Goal: Check status: Check status

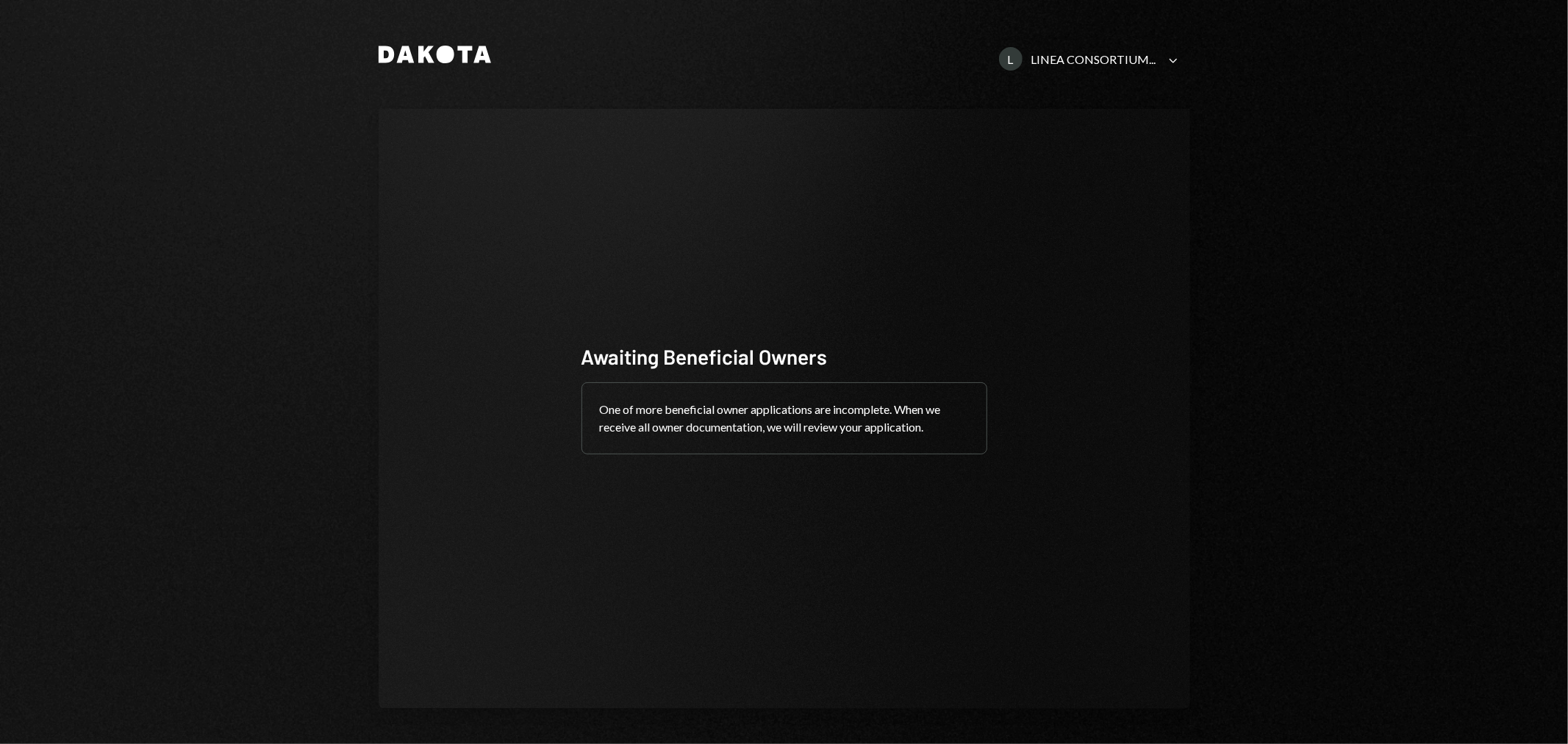
click at [1114, 60] on div "LINEA CONSORTIUM..." at bounding box center [1093, 59] width 125 height 14
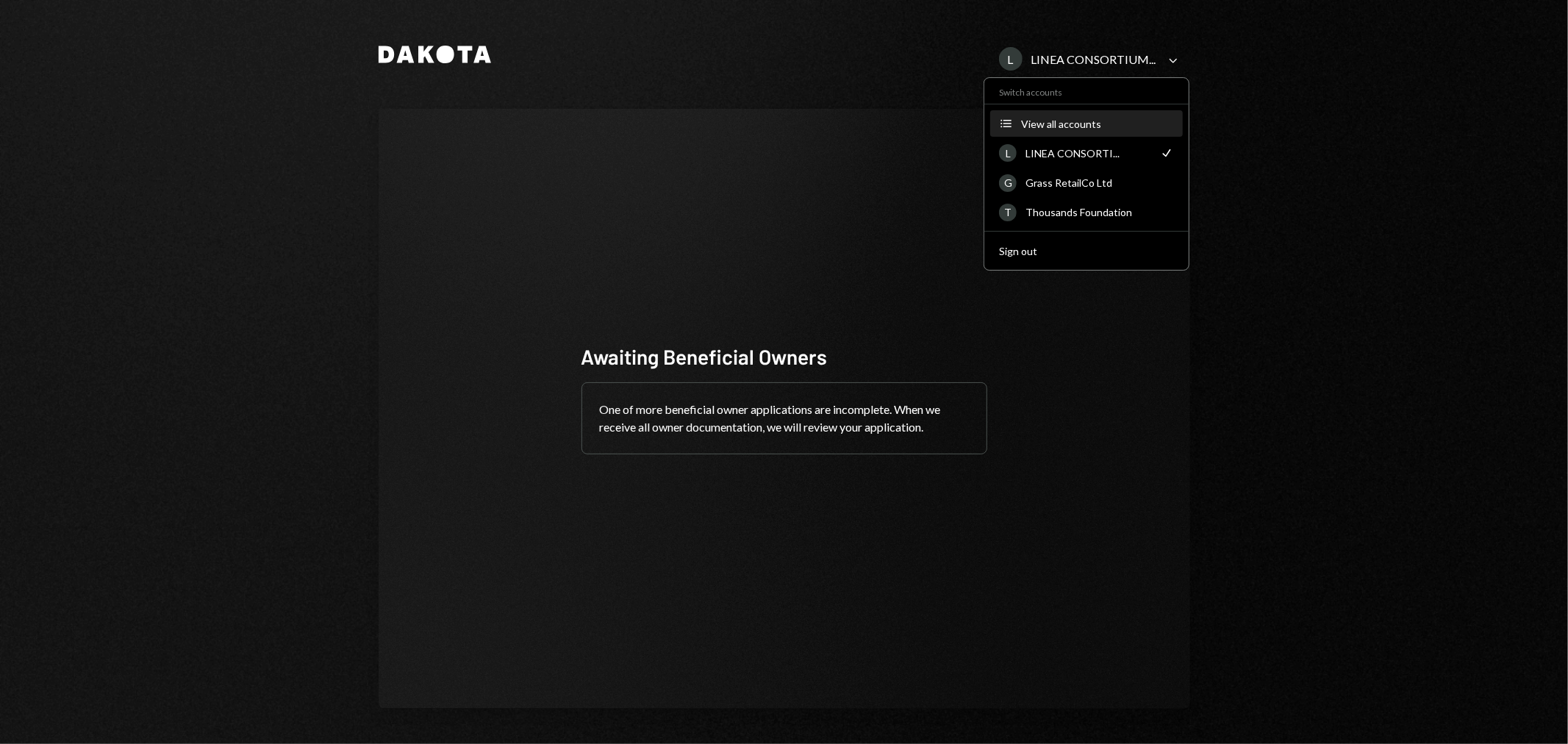
click at [1094, 122] on div "View all accounts" at bounding box center [1098, 123] width 153 height 12
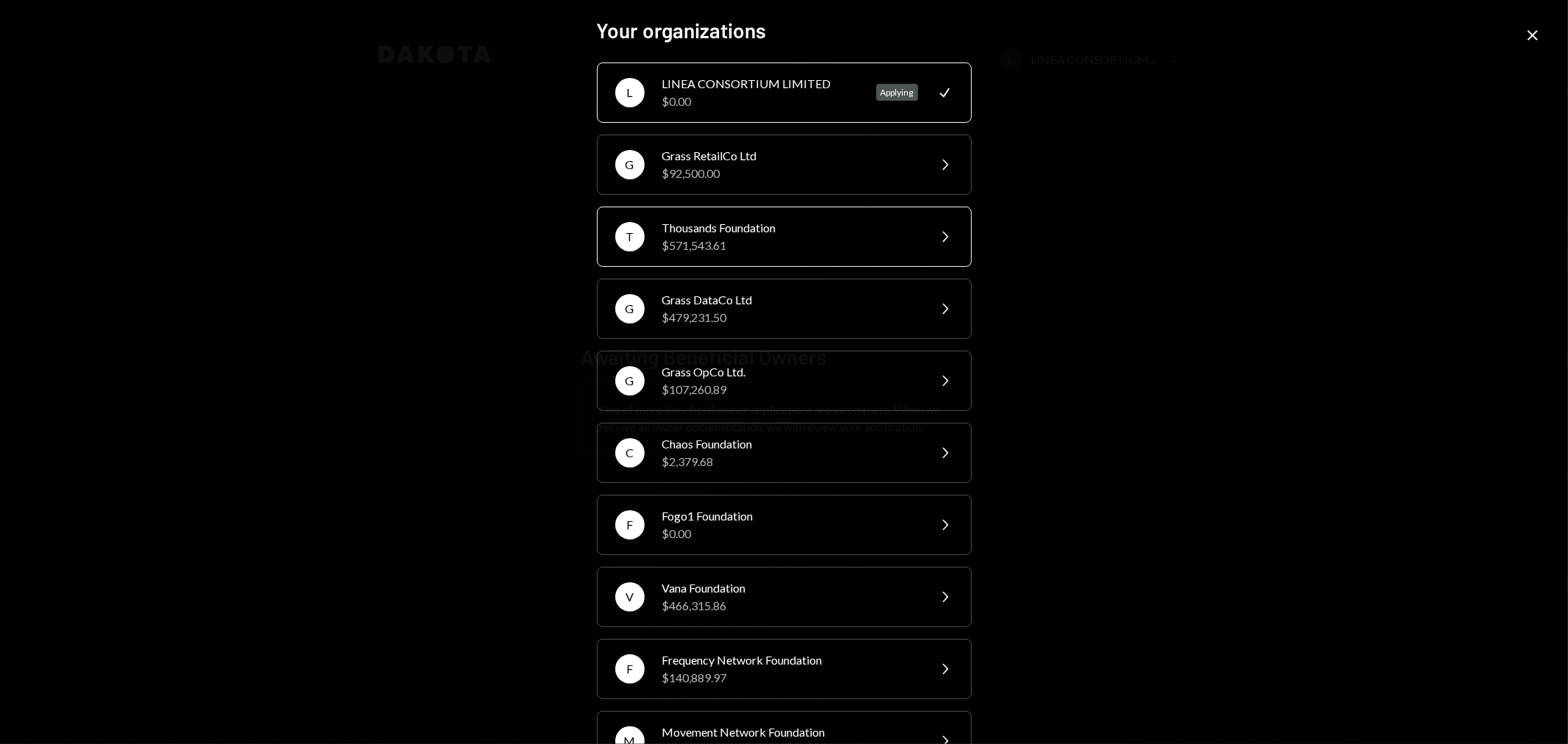
click at [753, 237] on div "$571,543.61" at bounding box center [790, 246] width 256 height 18
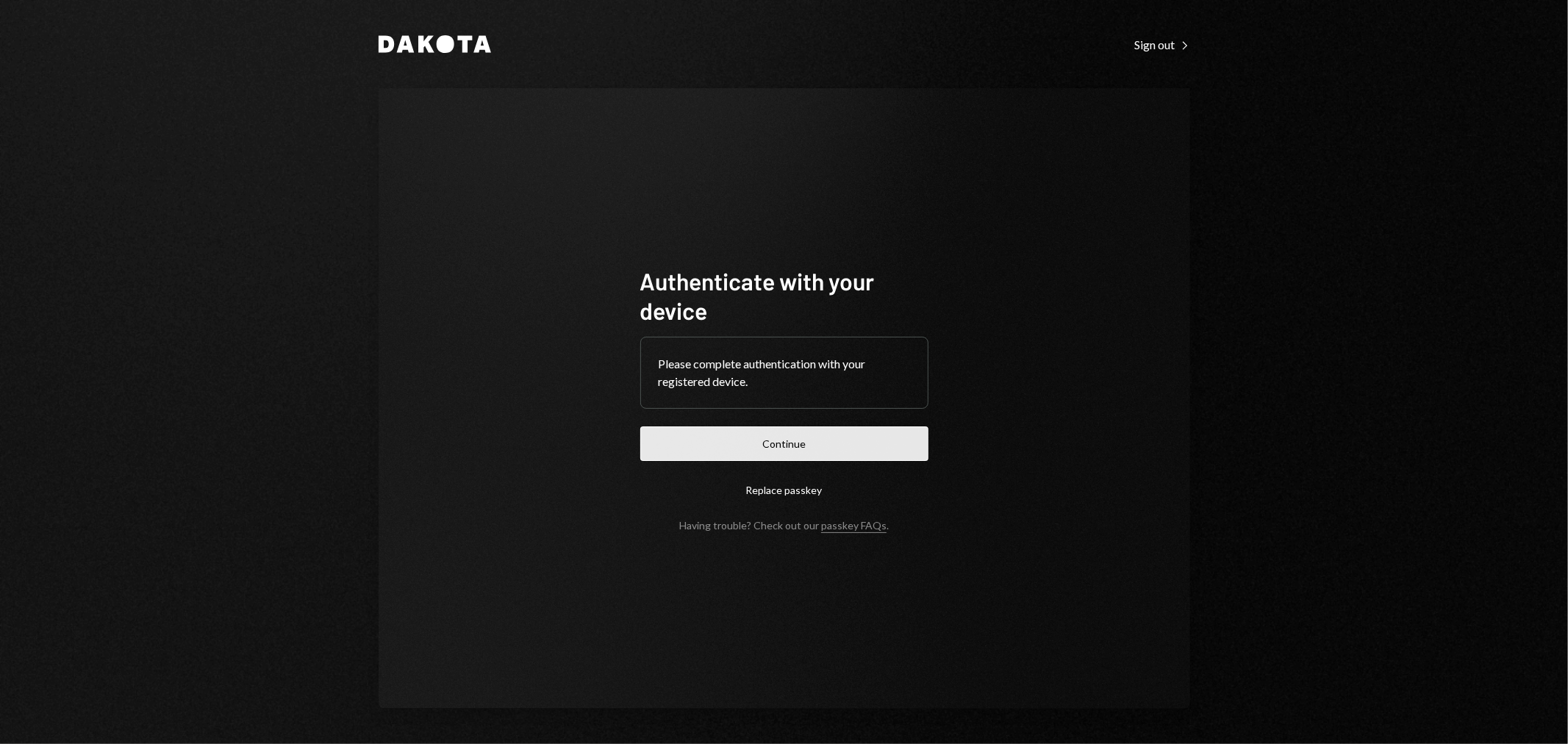
click at [774, 430] on button "Continue" at bounding box center [784, 444] width 288 height 34
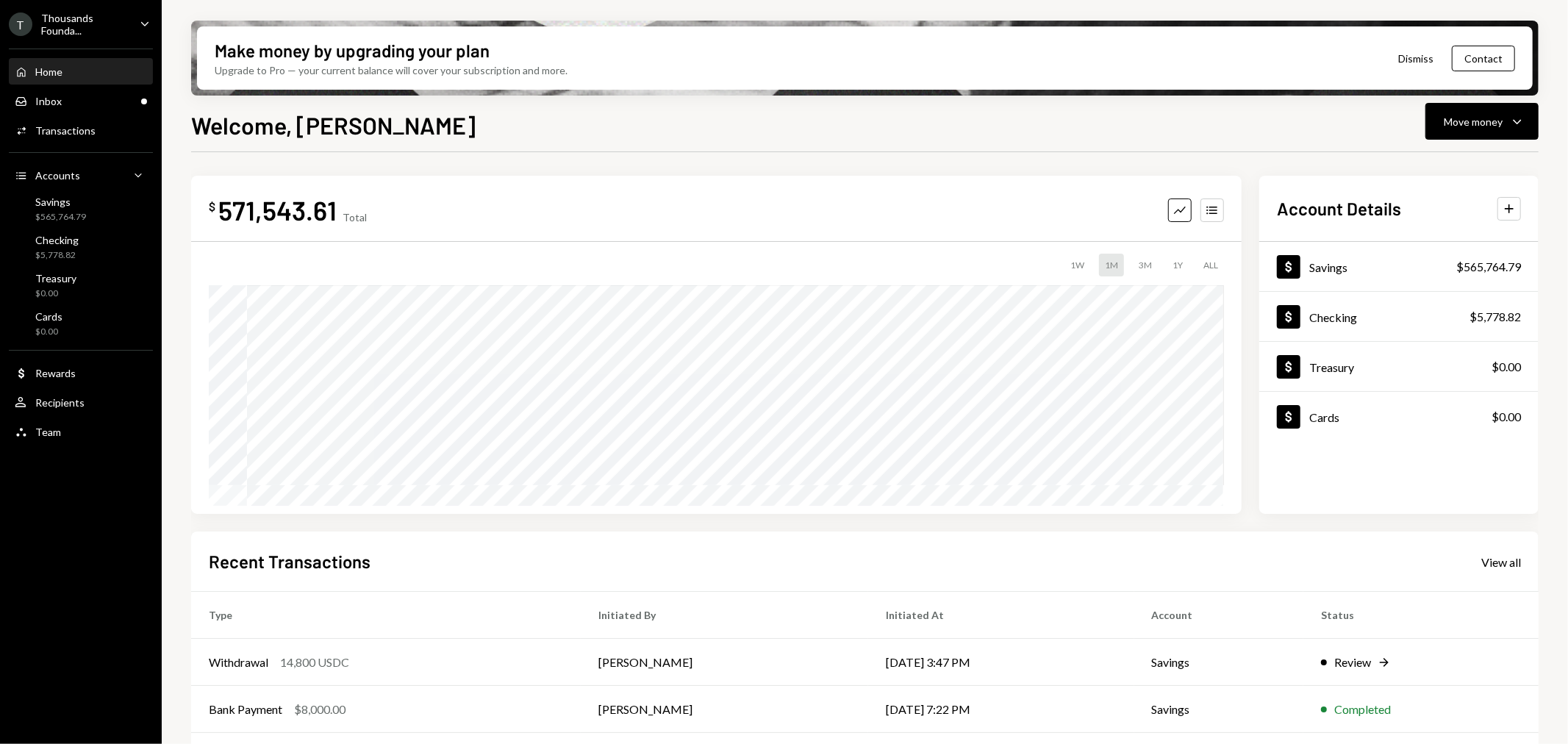
click at [158, 112] on div "T Thousands Founda... Caret Down Home Home Inbox Inbox Activities Transactions …" at bounding box center [784, 372] width 1568 height 744
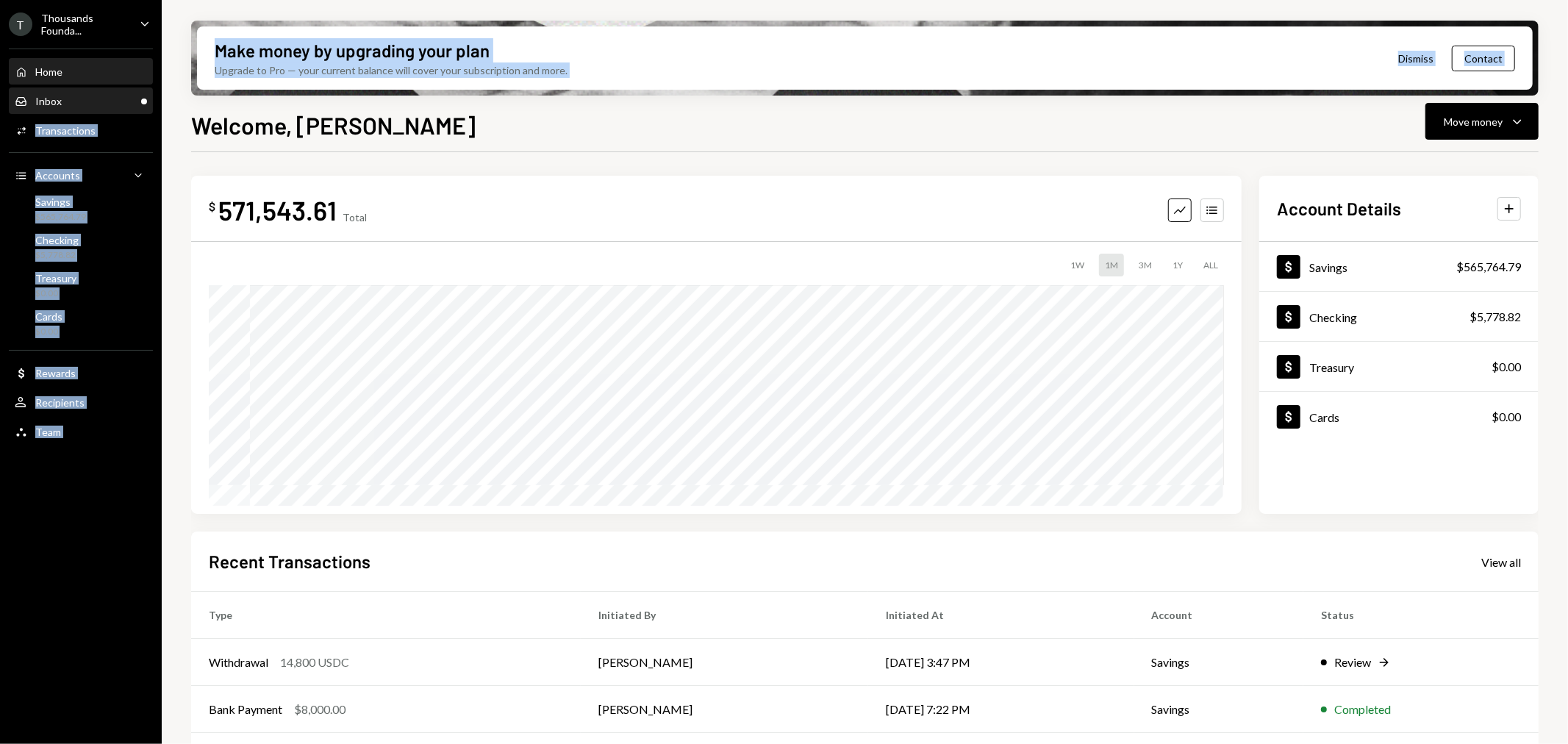
click at [104, 100] on div "Inbox Inbox" at bounding box center [81, 101] width 132 height 13
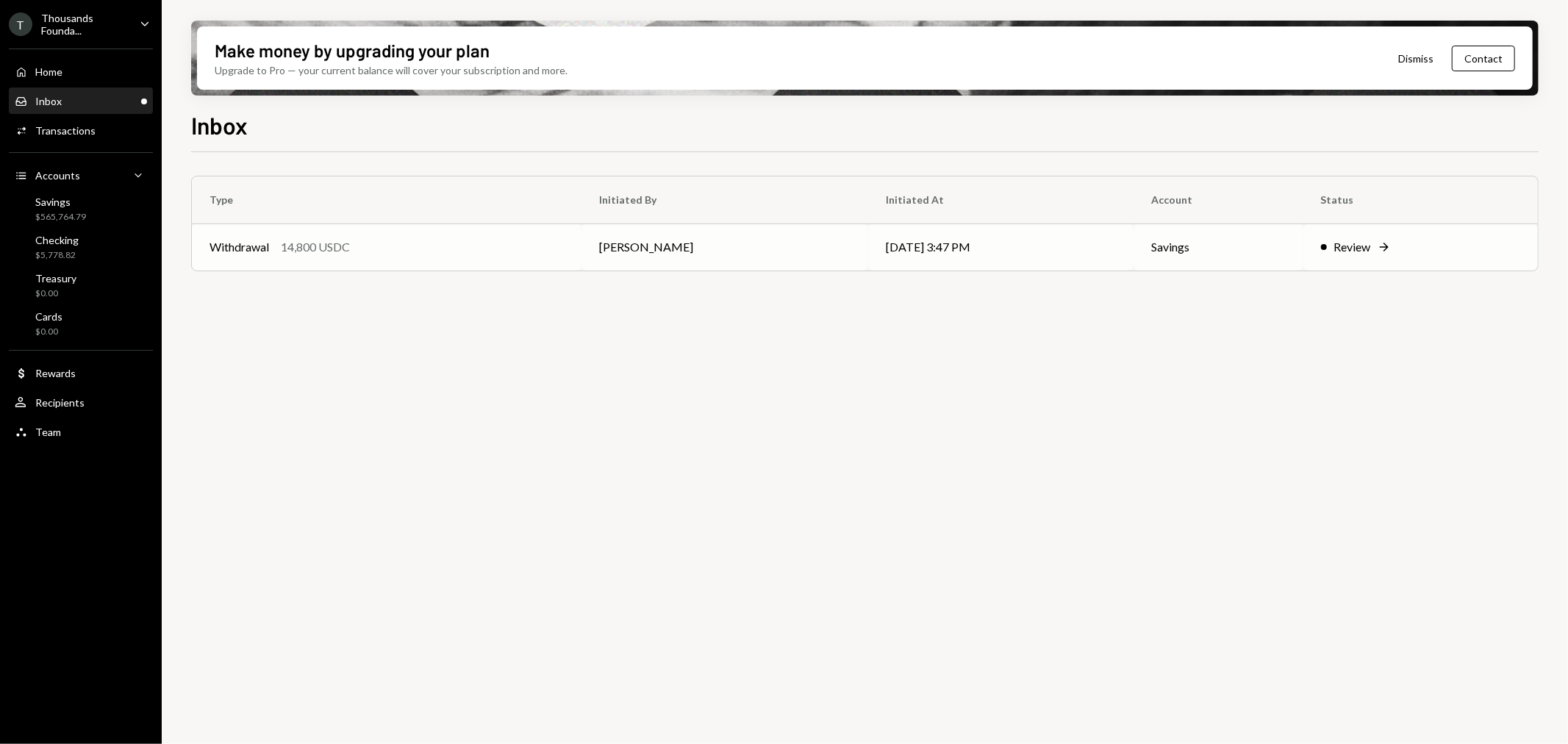
click at [405, 255] on div "Withdrawal 14,800 USDC" at bounding box center [386, 247] width 355 height 18
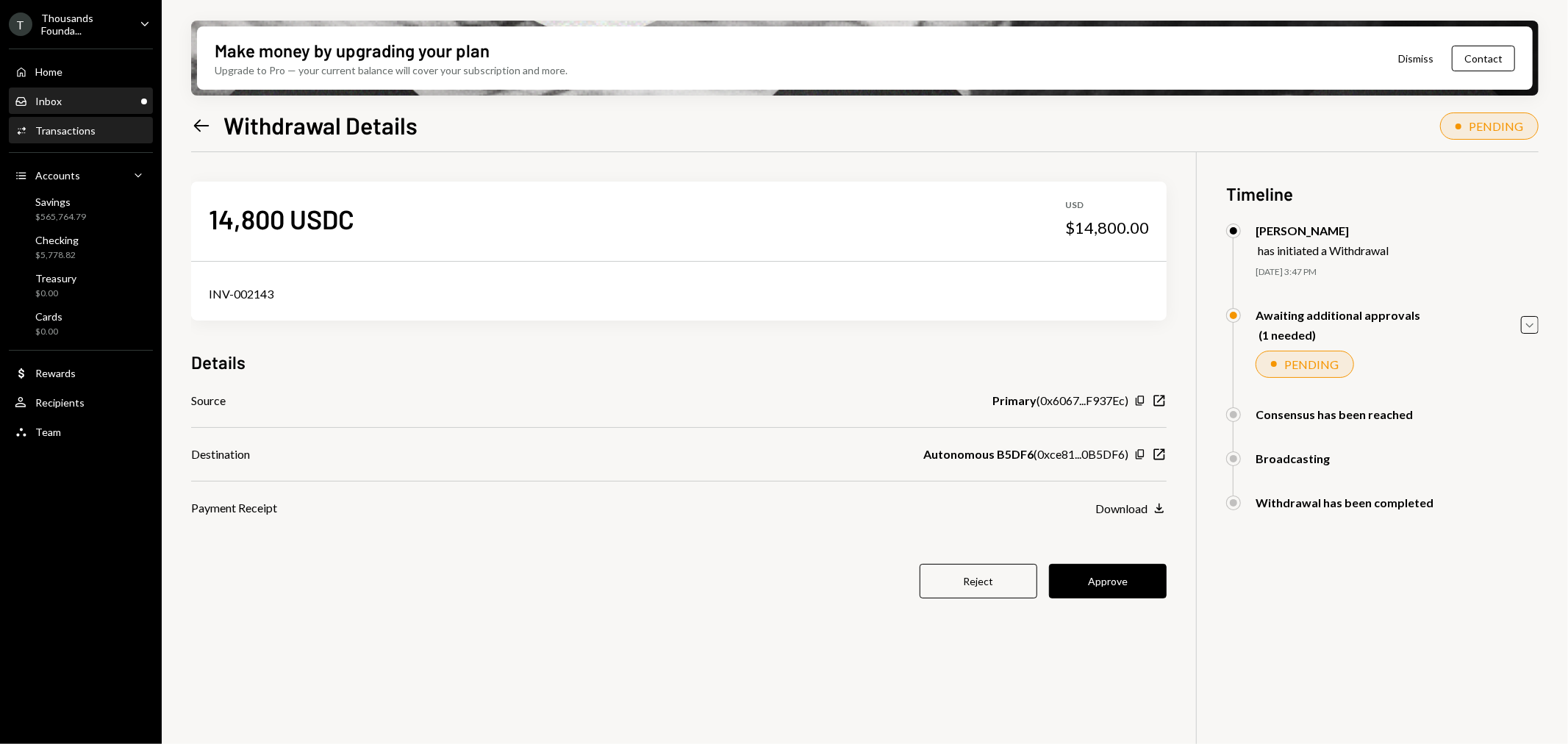
click at [113, 99] on div "Inbox Inbox" at bounding box center [81, 101] width 132 height 13
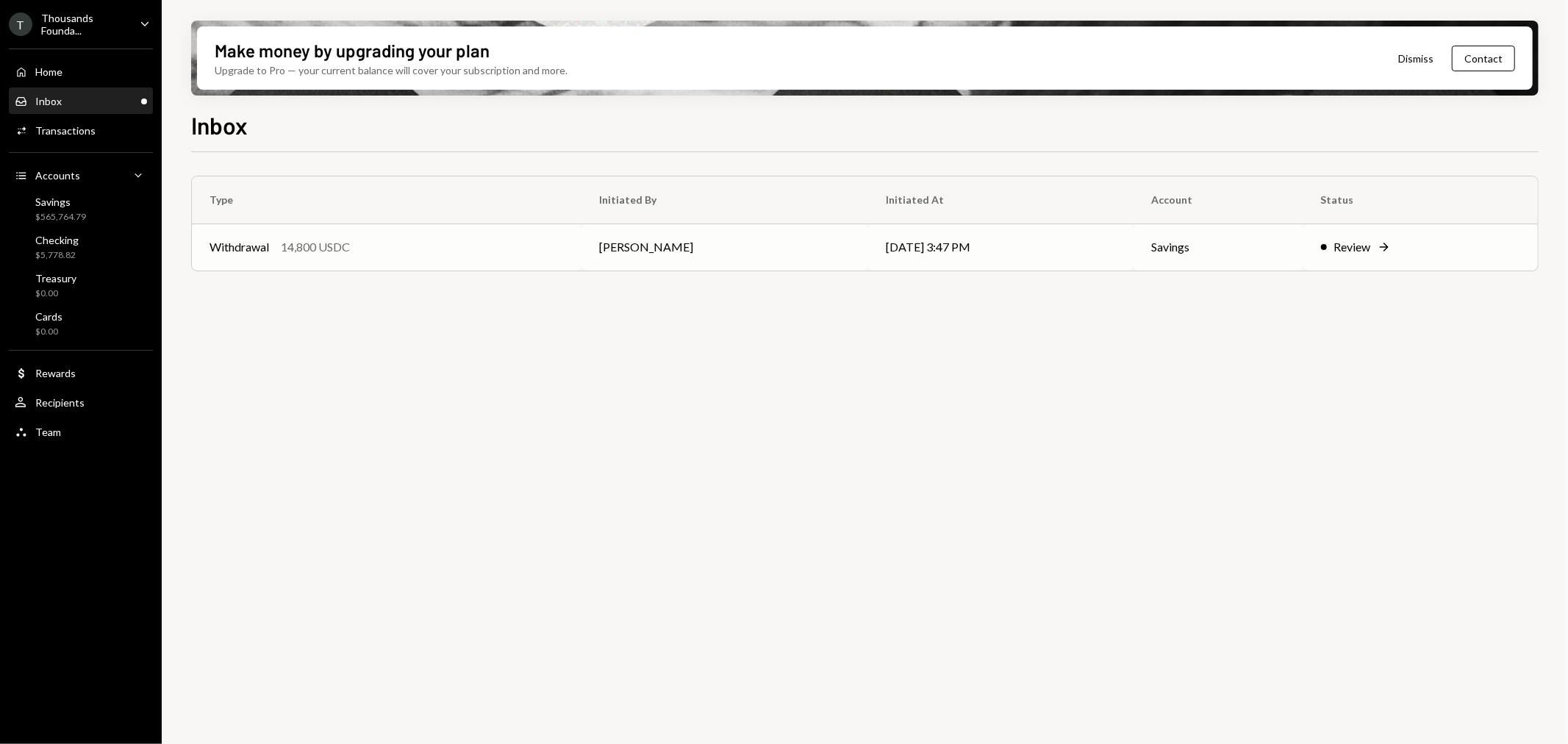
click at [378, 255] on div "Withdrawal 14,800 USDC" at bounding box center [386, 247] width 355 height 18
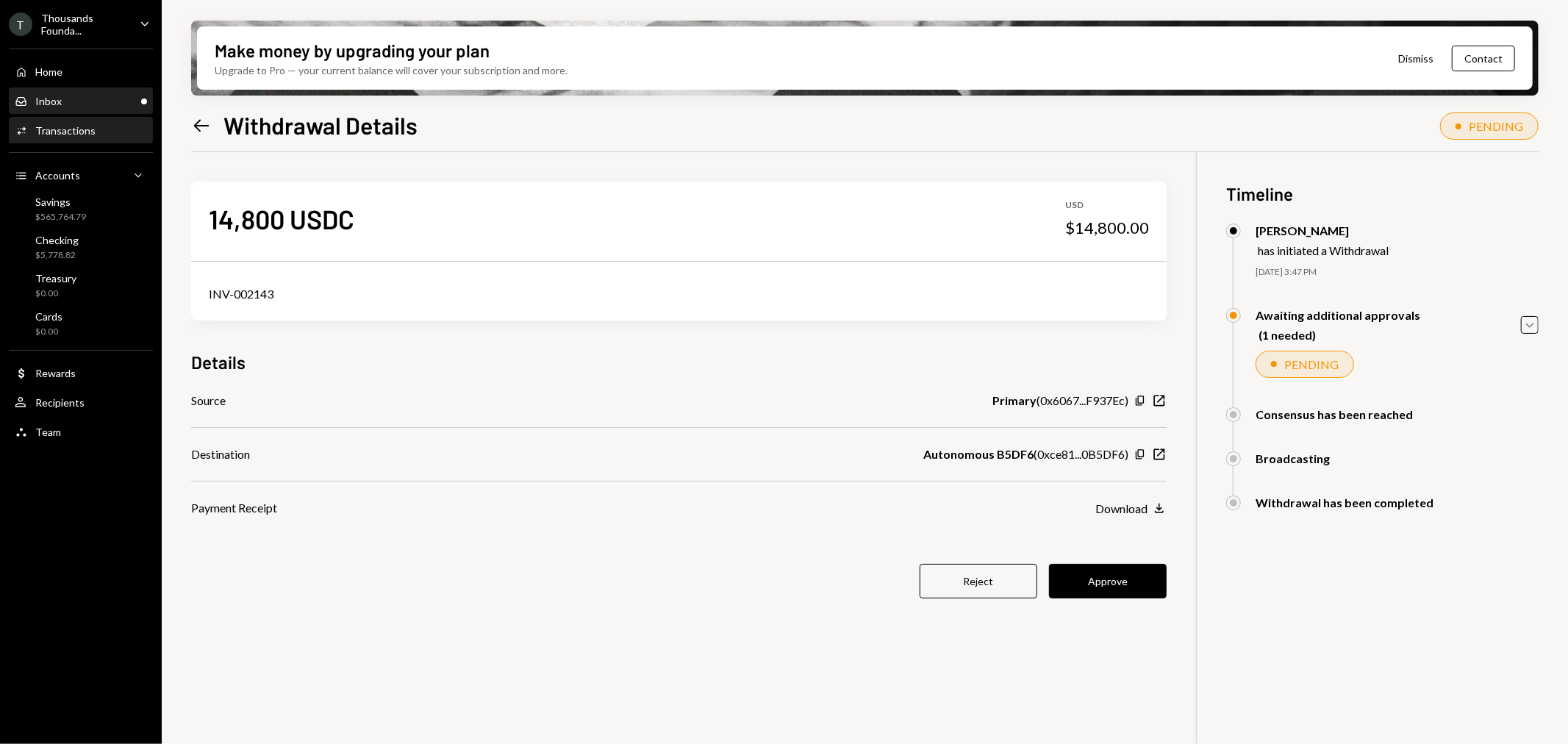
click at [104, 103] on div "Inbox Inbox" at bounding box center [81, 101] width 132 height 13
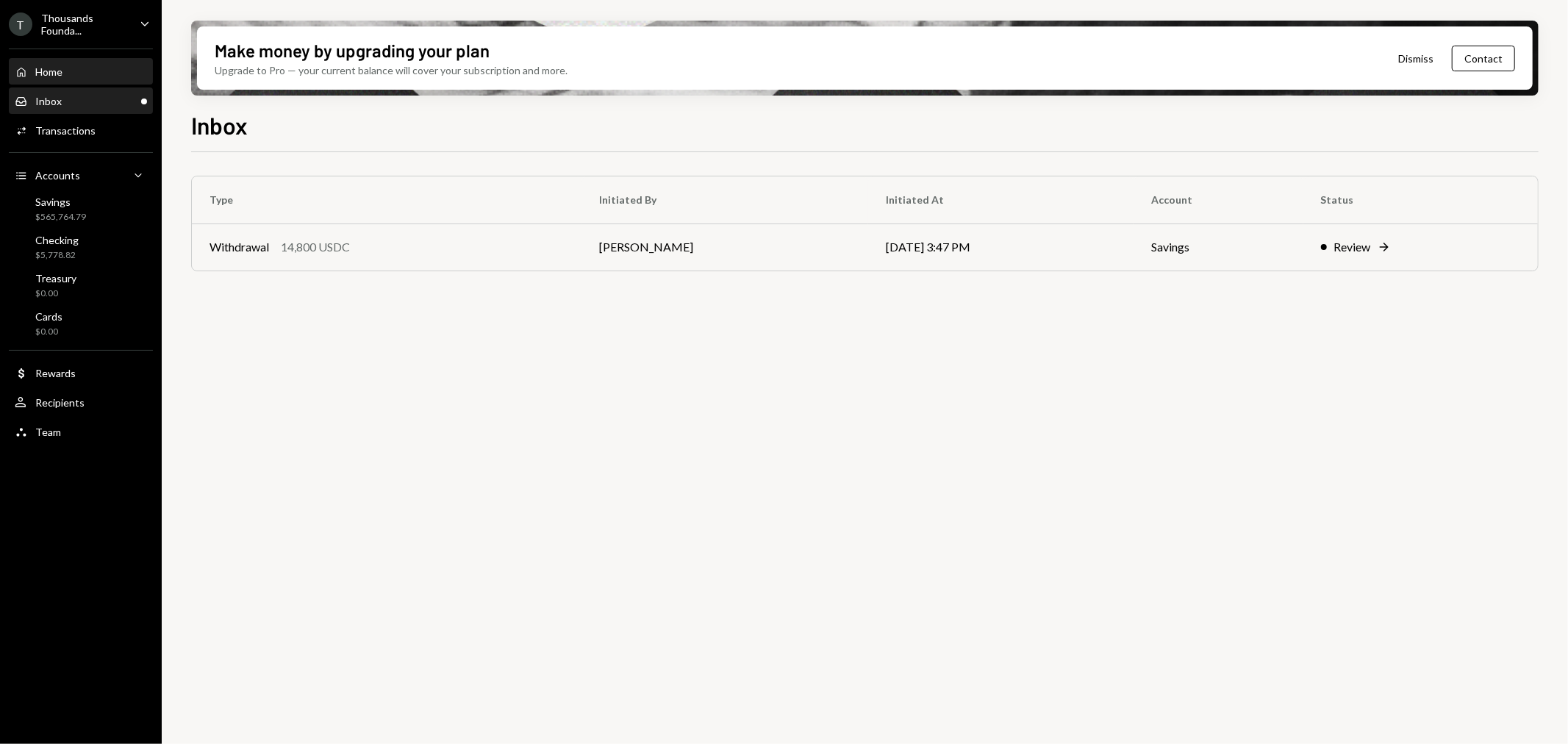
click at [108, 66] on div "Home Home" at bounding box center [81, 72] width 132 height 13
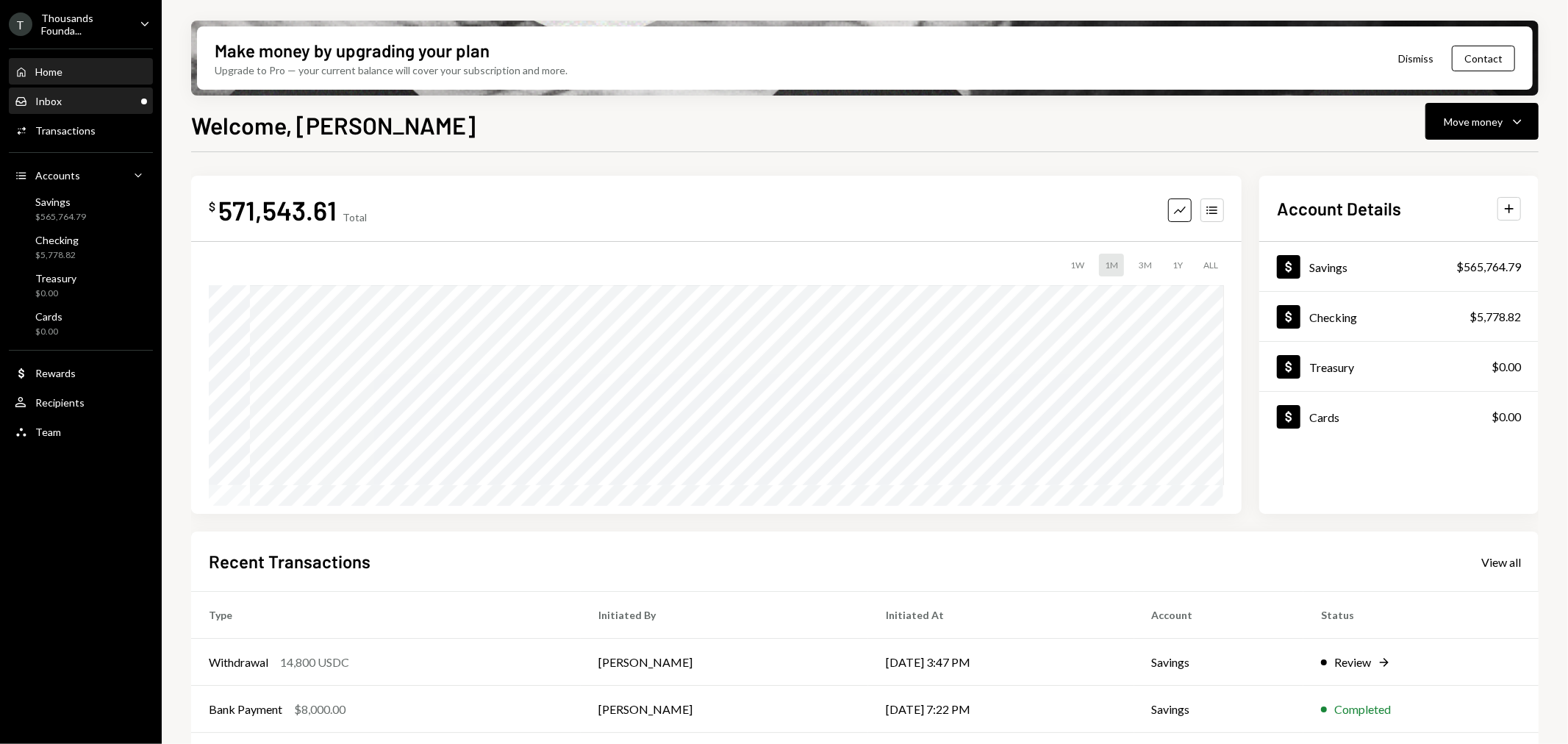
click at [45, 98] on div "Inbox" at bounding box center [48, 100] width 26 height 12
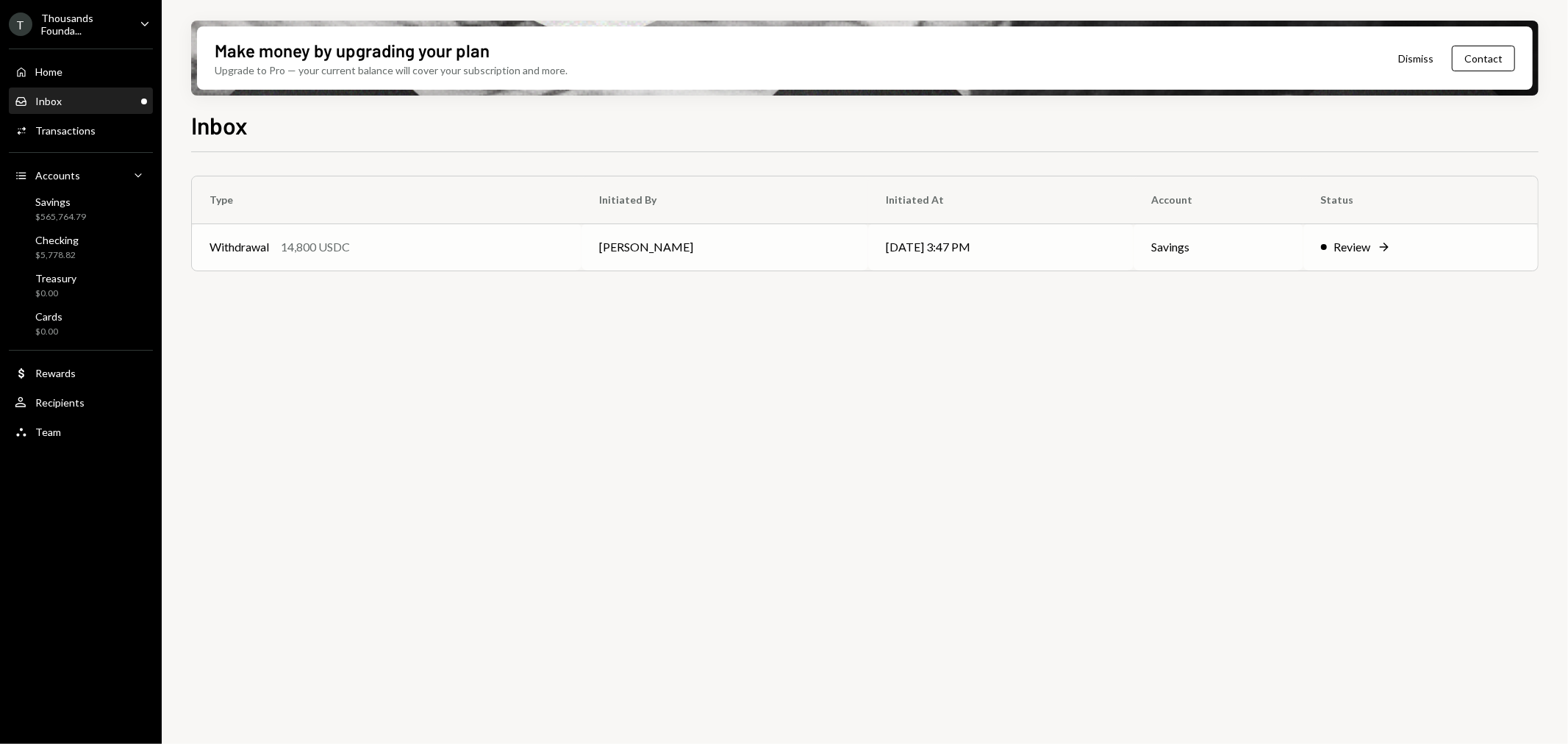
click at [448, 258] on td "Withdrawal 14,800 USDC" at bounding box center [386, 247] width 390 height 47
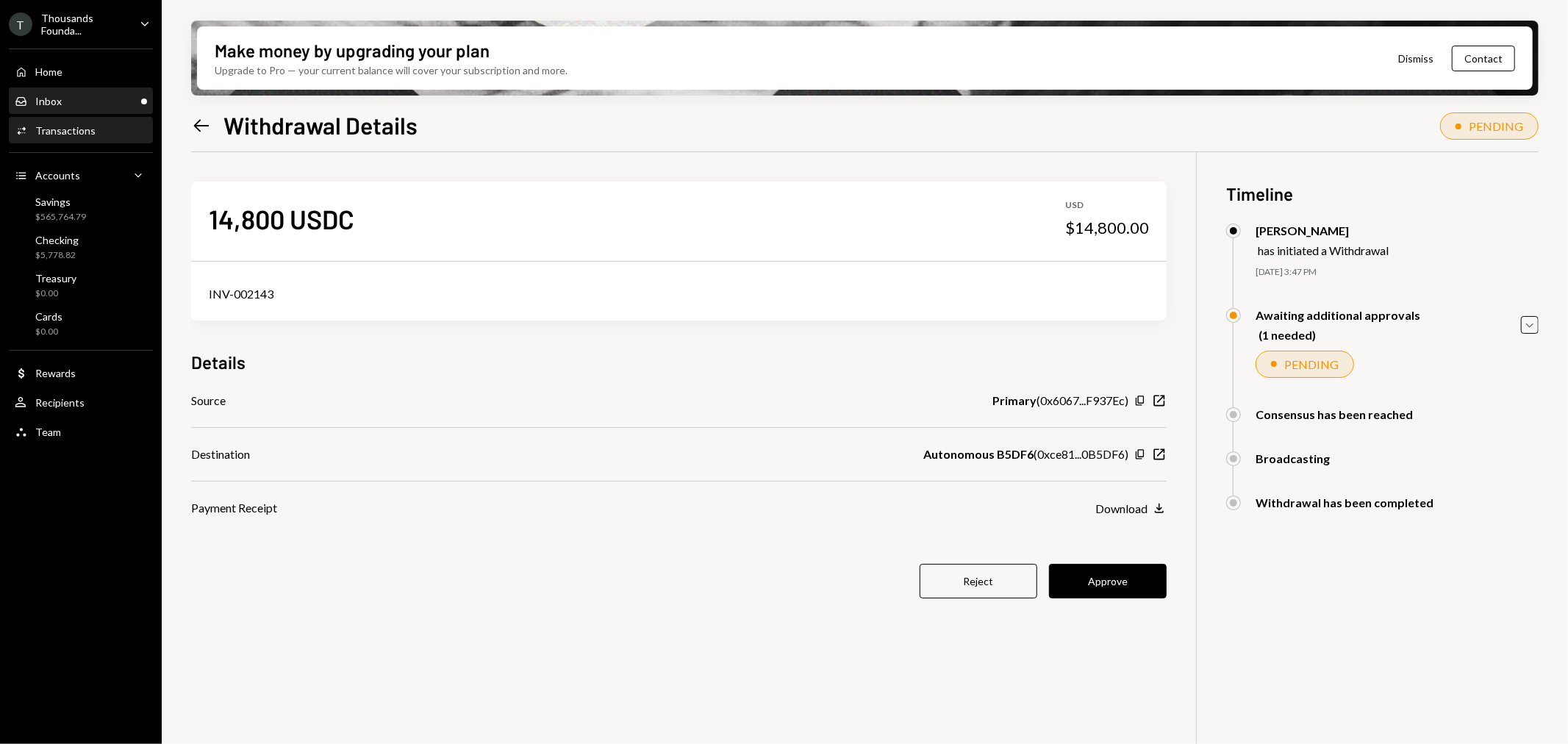
click at [64, 107] on div "Inbox Inbox" at bounding box center [81, 101] width 132 height 13
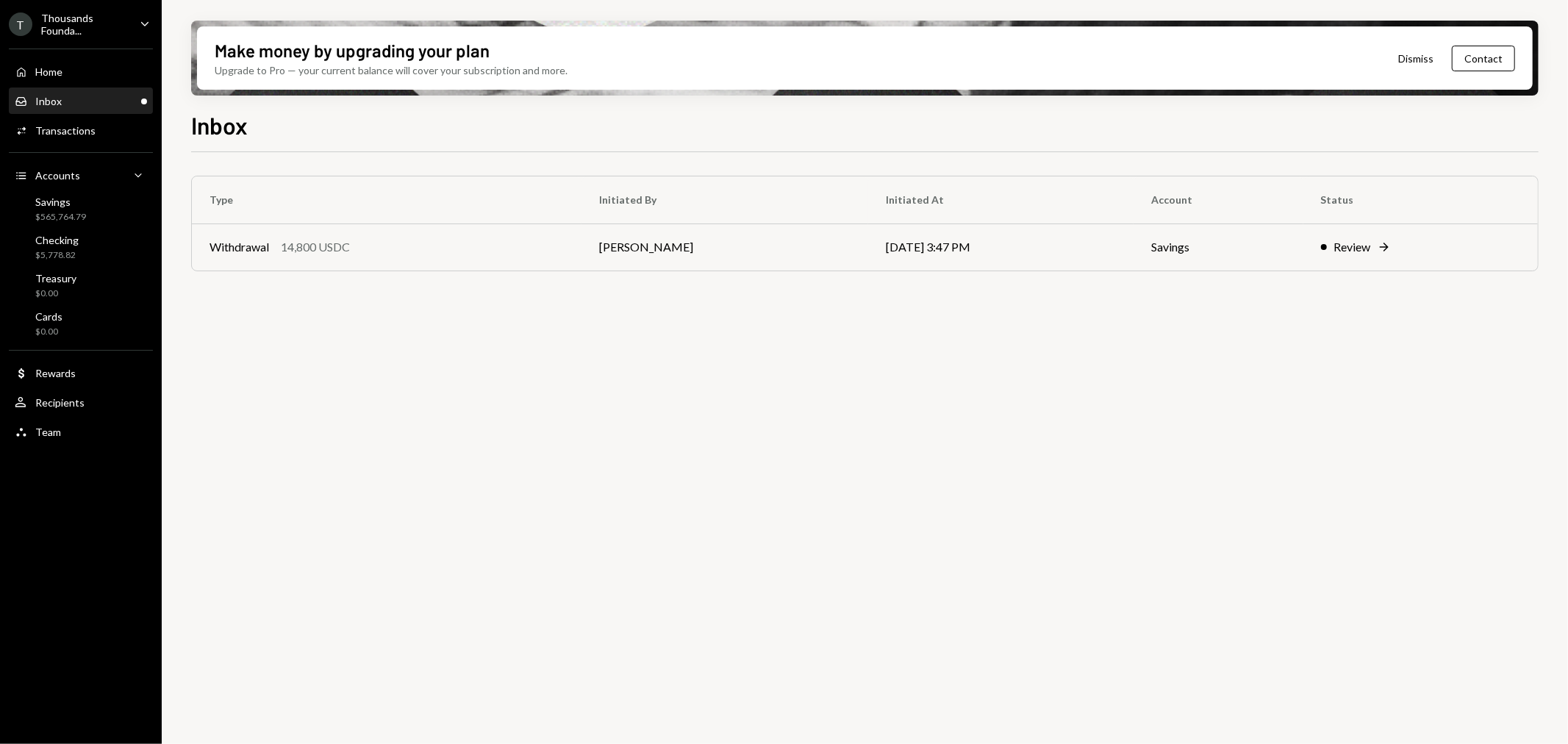
click at [56, 15] on div "Thousands Founda..." at bounding box center [84, 24] width 86 height 25
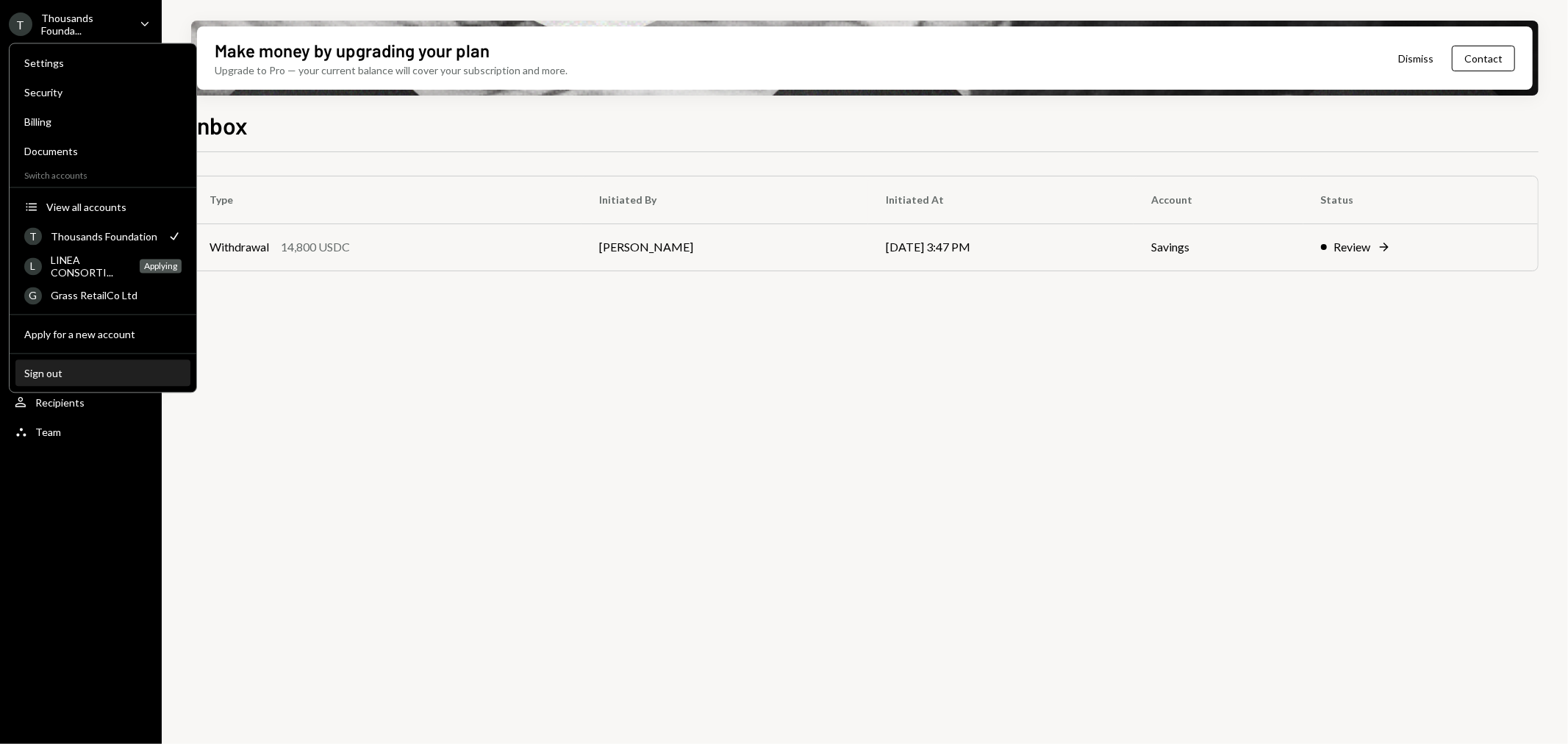
click at [60, 385] on button "Sign out" at bounding box center [103, 374] width 175 height 26
